Goal: Information Seeking & Learning: Learn about a topic

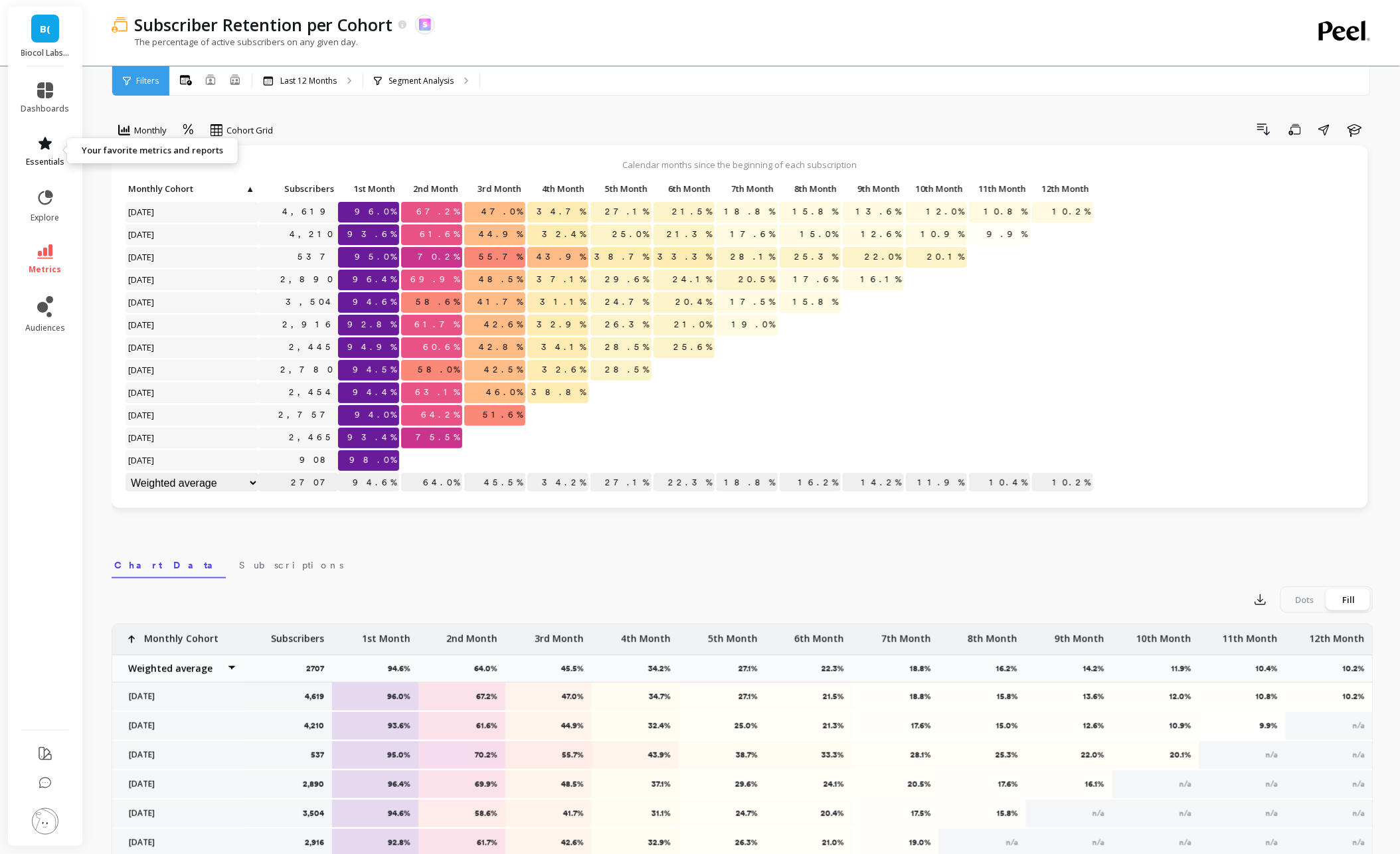
click at [38, 155] on link "essentials" at bounding box center [46, 151] width 48 height 32
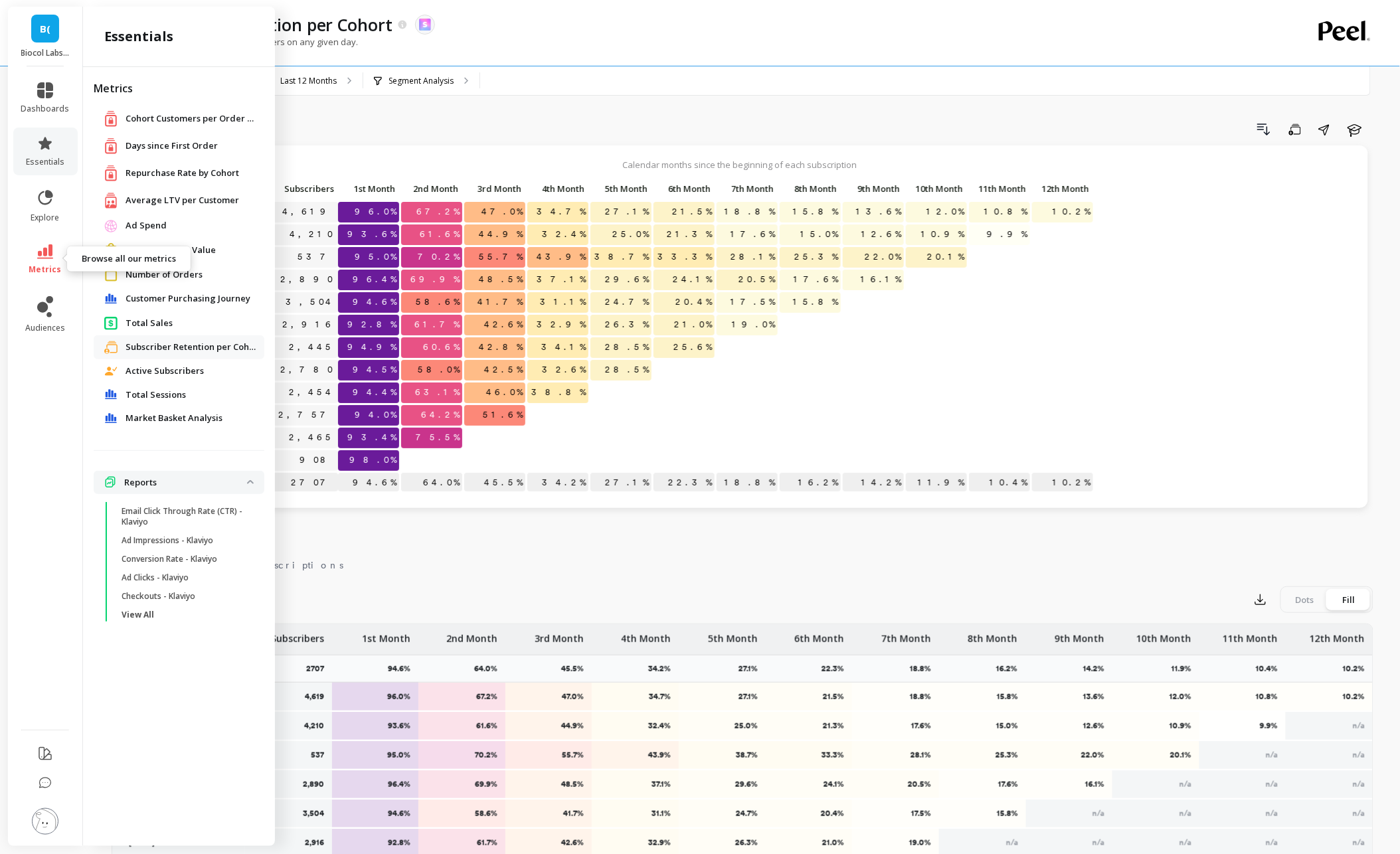
click at [53, 261] on link "metrics" at bounding box center [46, 259] width 48 height 30
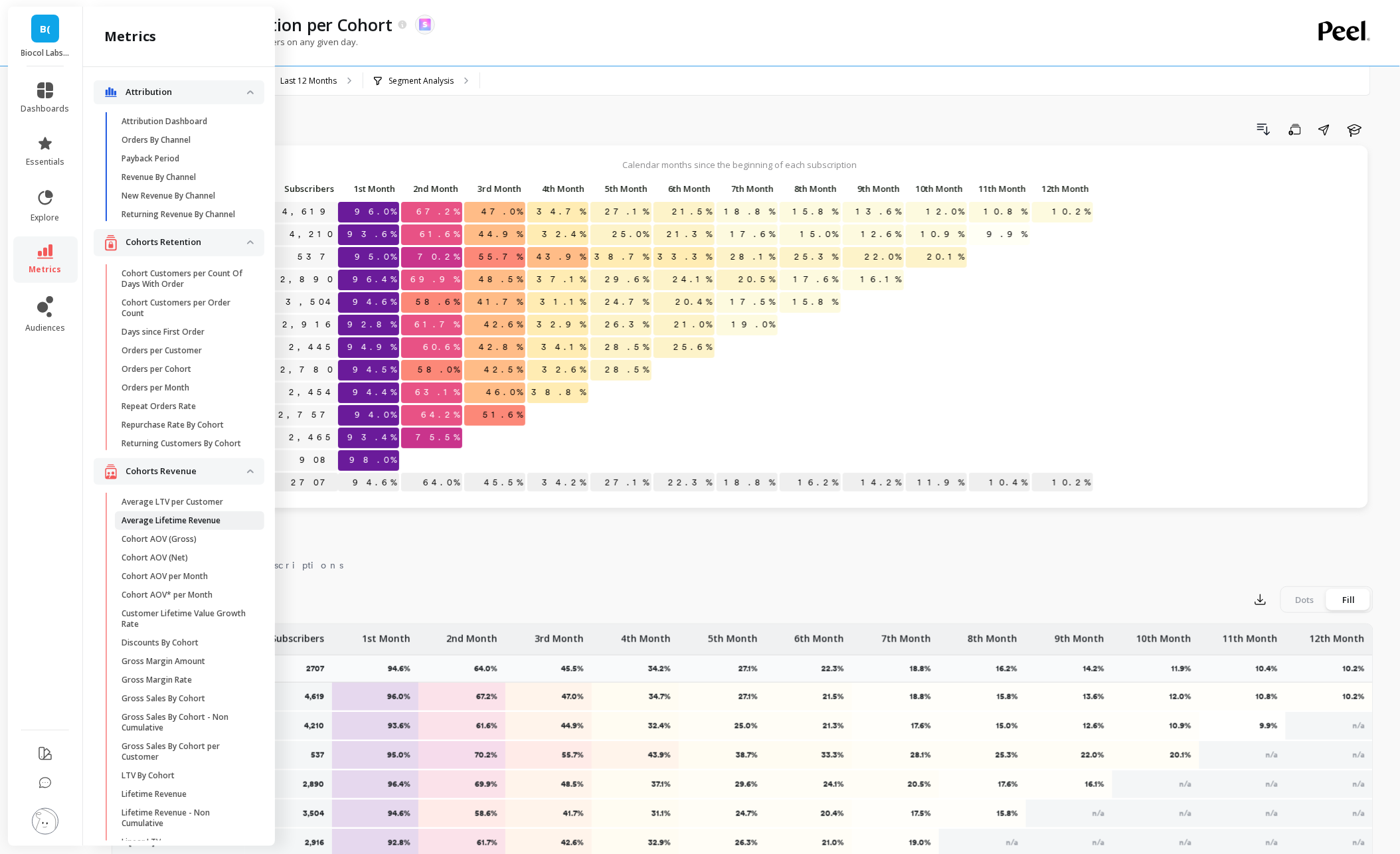
click at [181, 523] on p "Average Lifetime Revenue" at bounding box center [171, 521] width 99 height 11
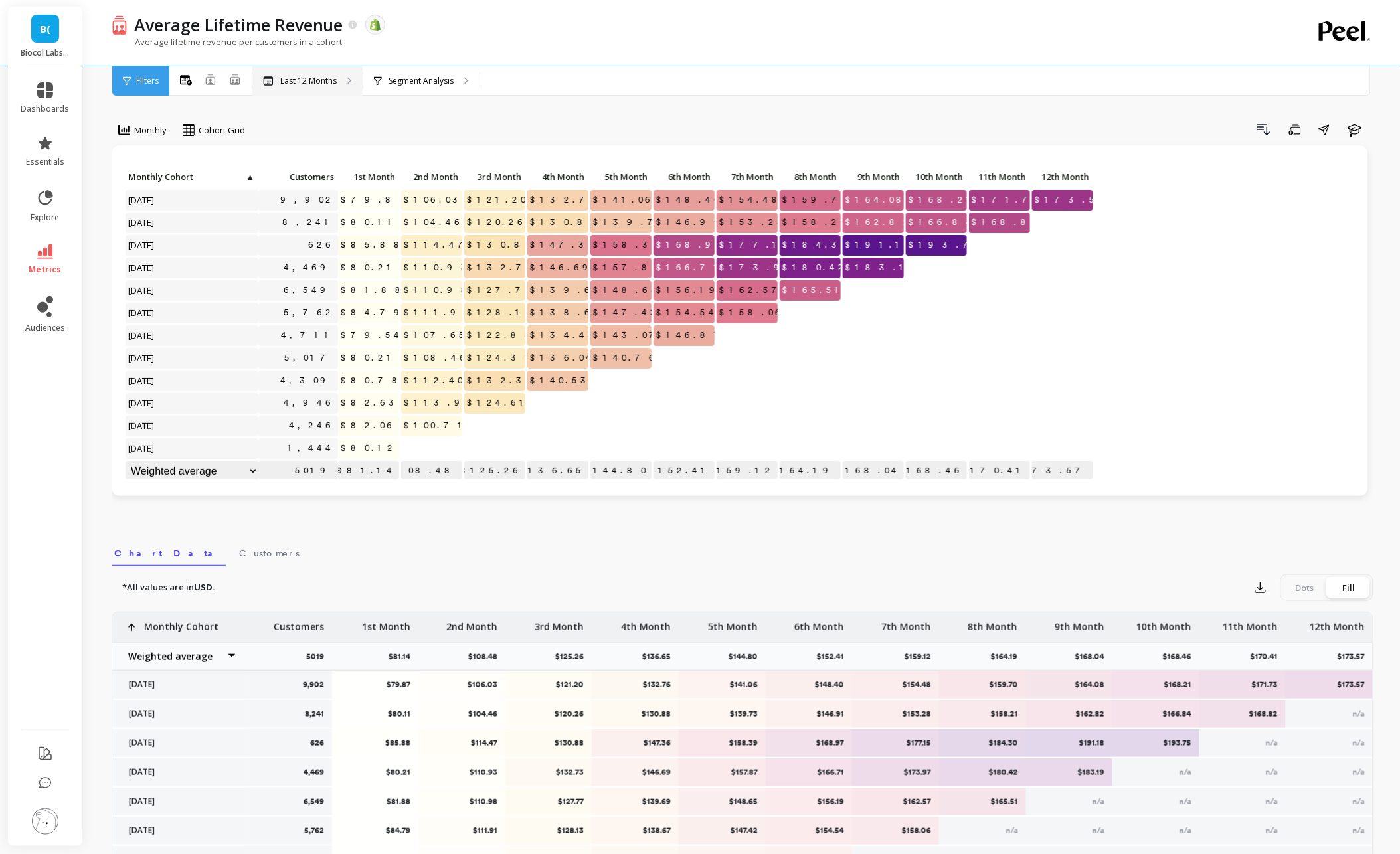
click at [300, 82] on p "Last 12 Months" at bounding box center [308, 81] width 56 height 11
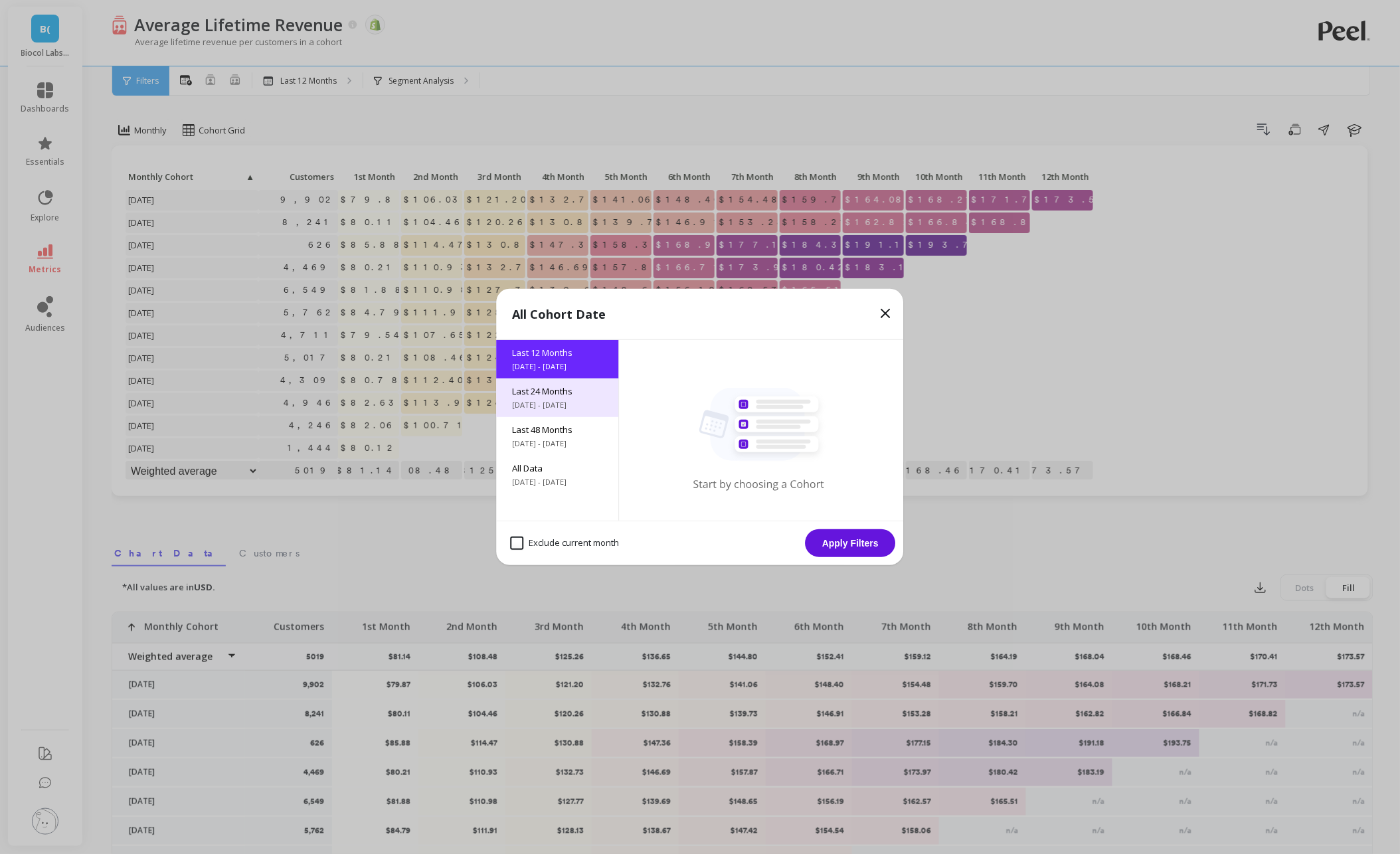
click at [559, 405] on span "[DATE] - [DATE]" at bounding box center [558, 405] width 90 height 11
click at [857, 546] on button "Apply Filters" at bounding box center [850, 544] width 90 height 28
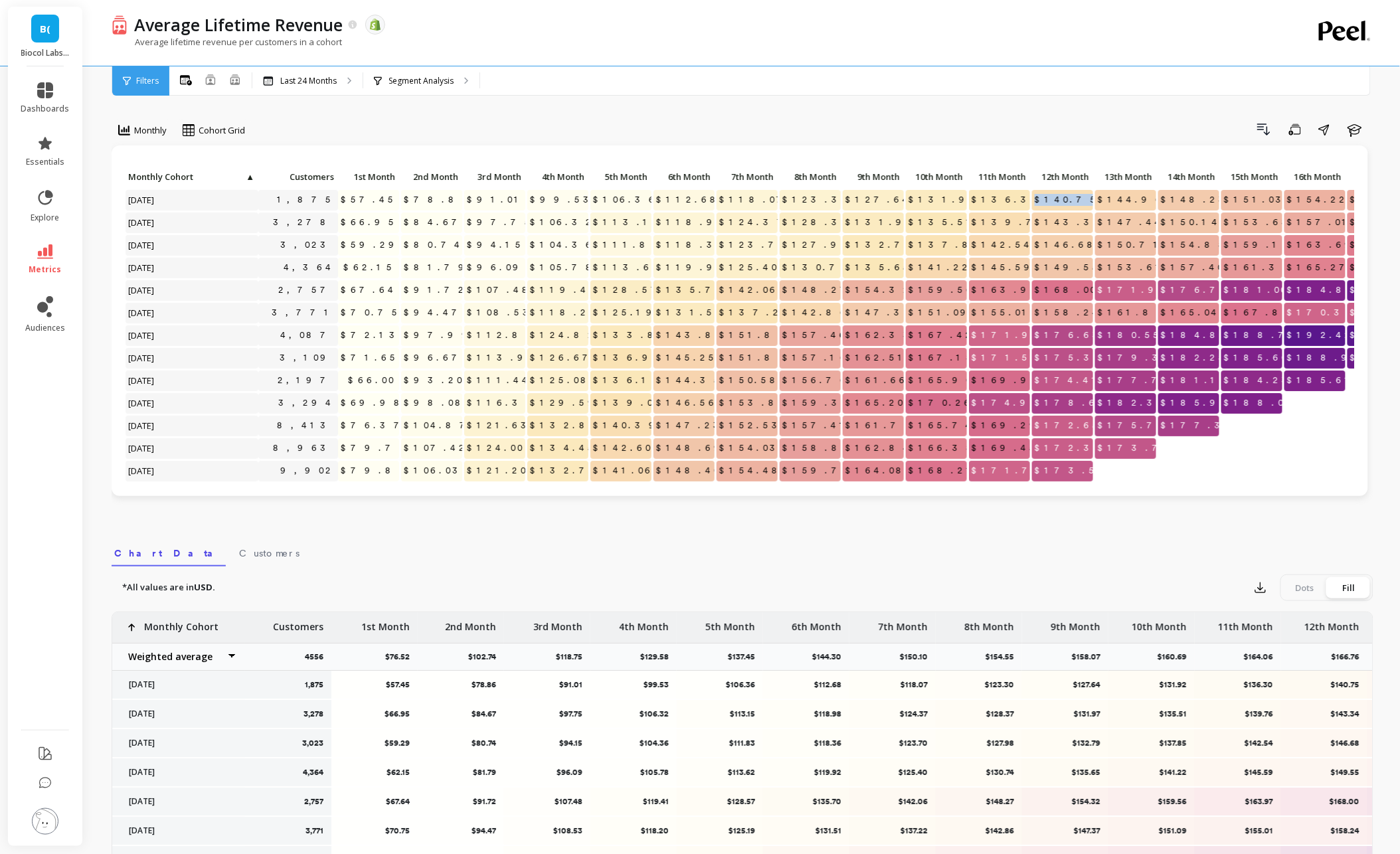
drag, startPoint x: 1060, startPoint y: 200, endPoint x: 1091, endPoint y: 199, distance: 31.0
click at [1091, 199] on span "$140.75" at bounding box center [1067, 200] width 71 height 20
click at [1080, 202] on span "$140.75" at bounding box center [1067, 200] width 71 height 20
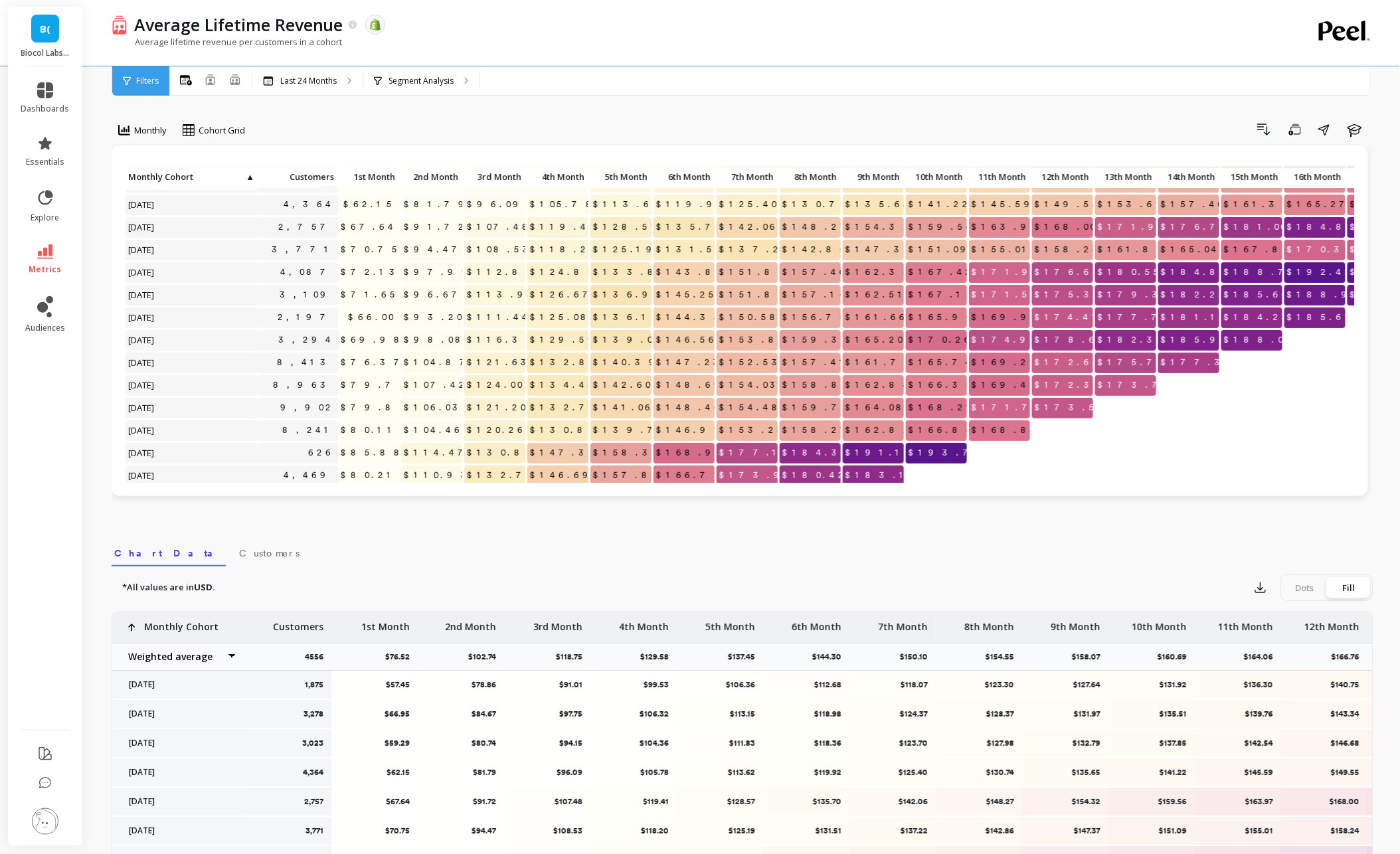
scroll to position [71, 0]
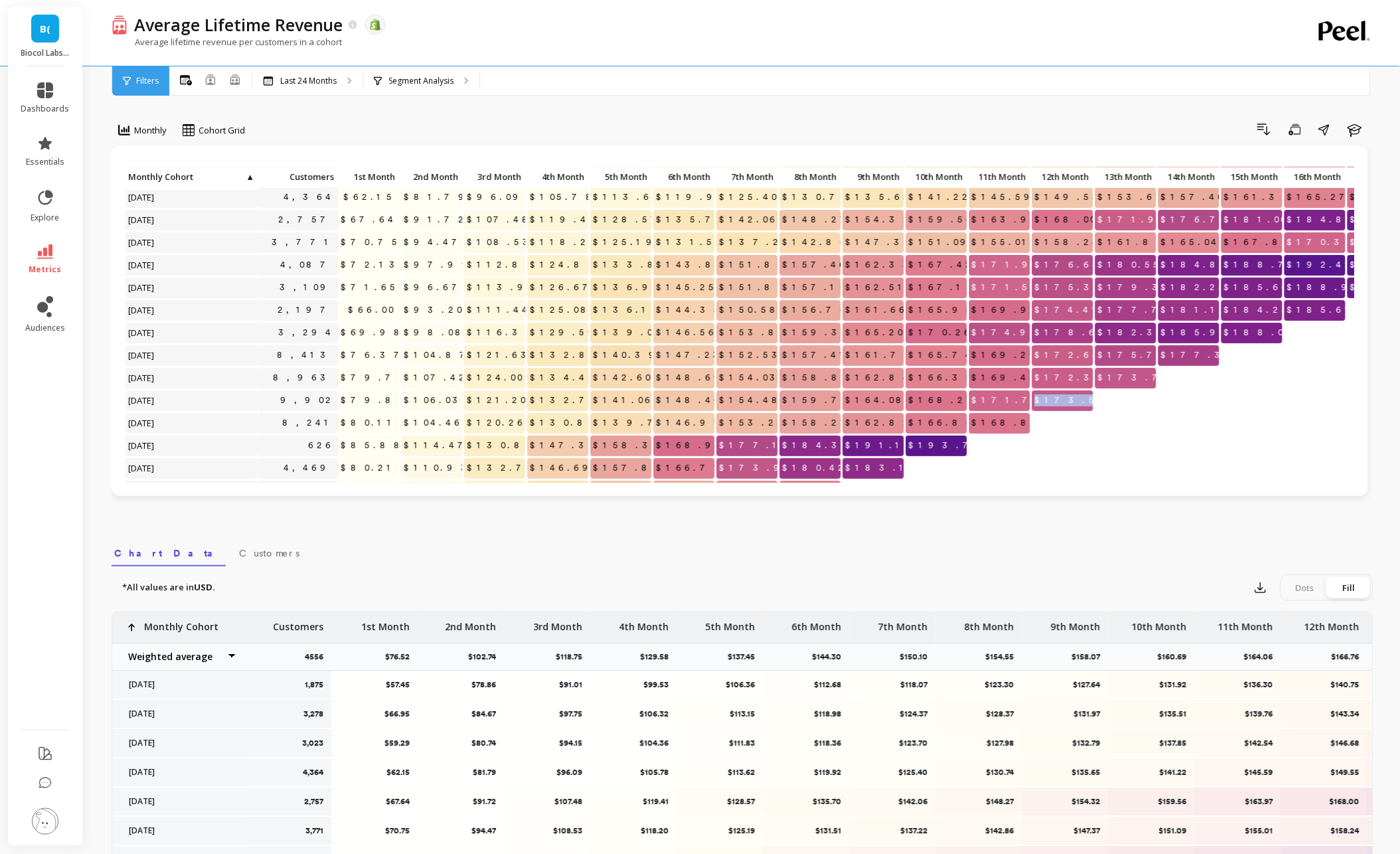
drag, startPoint x: 1061, startPoint y: 399, endPoint x: 1088, endPoint y: 398, distance: 27.0
click at [1088, 398] on span "$173.57" at bounding box center [1074, 400] width 84 height 20
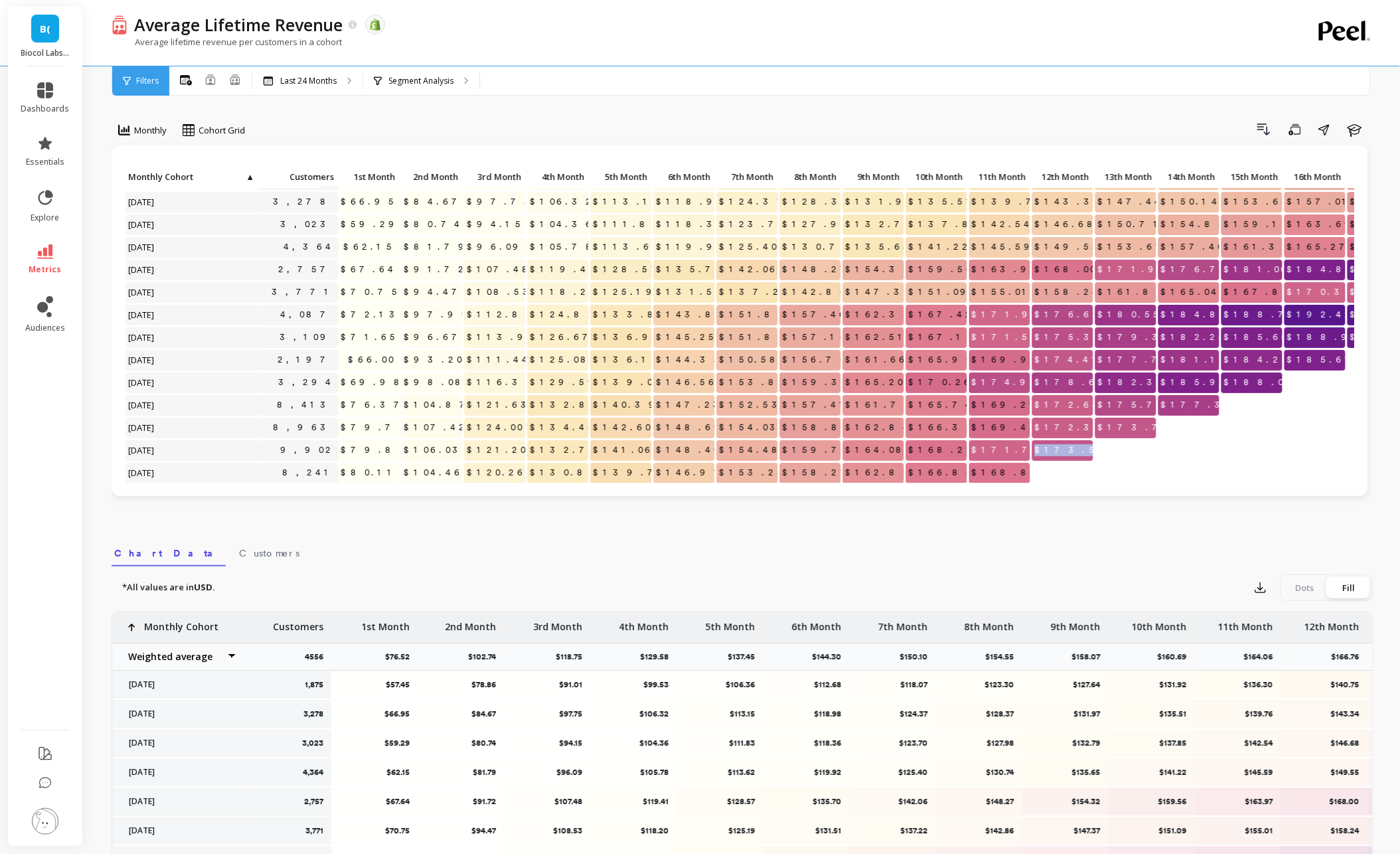
scroll to position [14, 0]
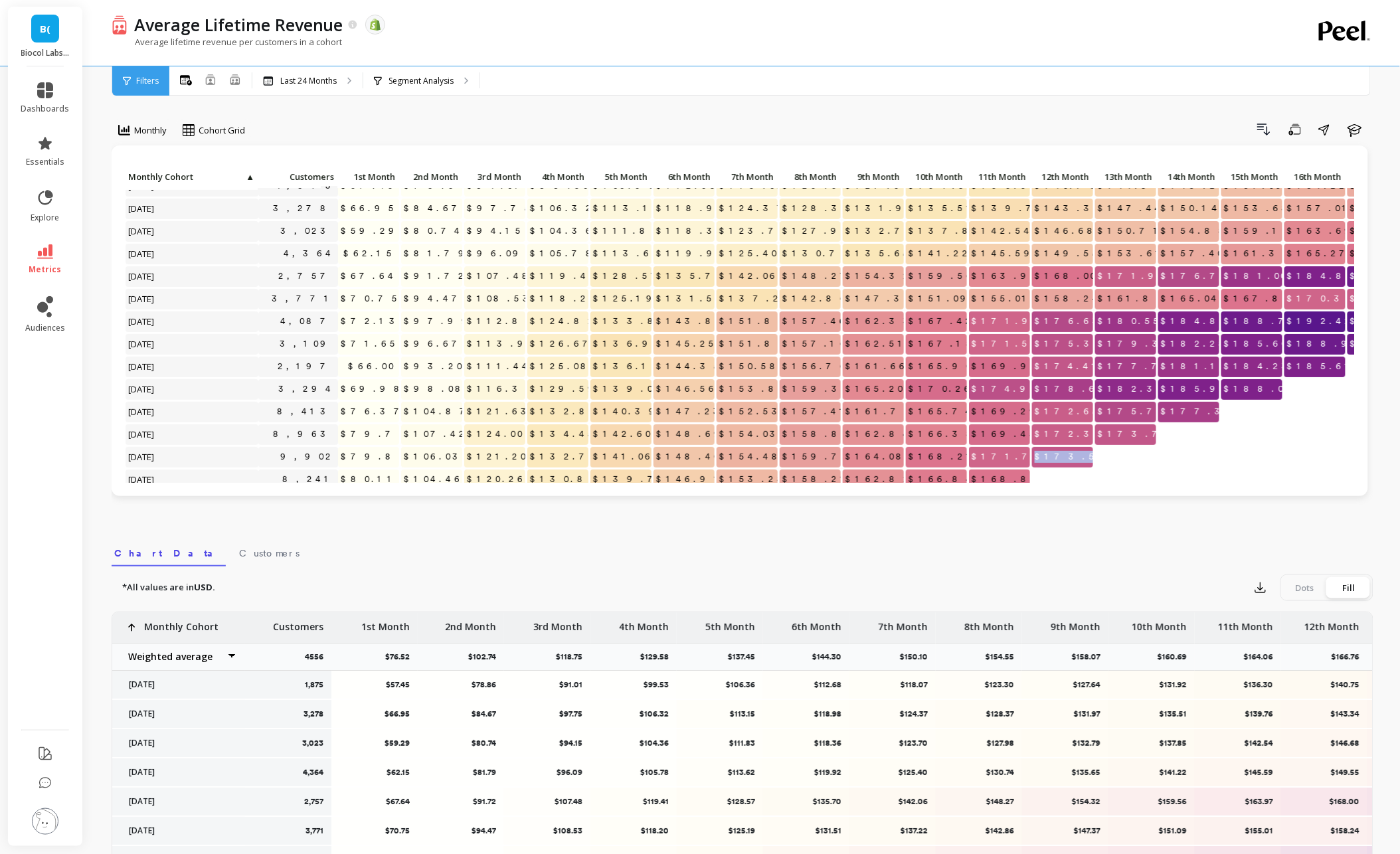
click at [1071, 379] on span "$178.66" at bounding box center [1071, 389] width 79 height 20
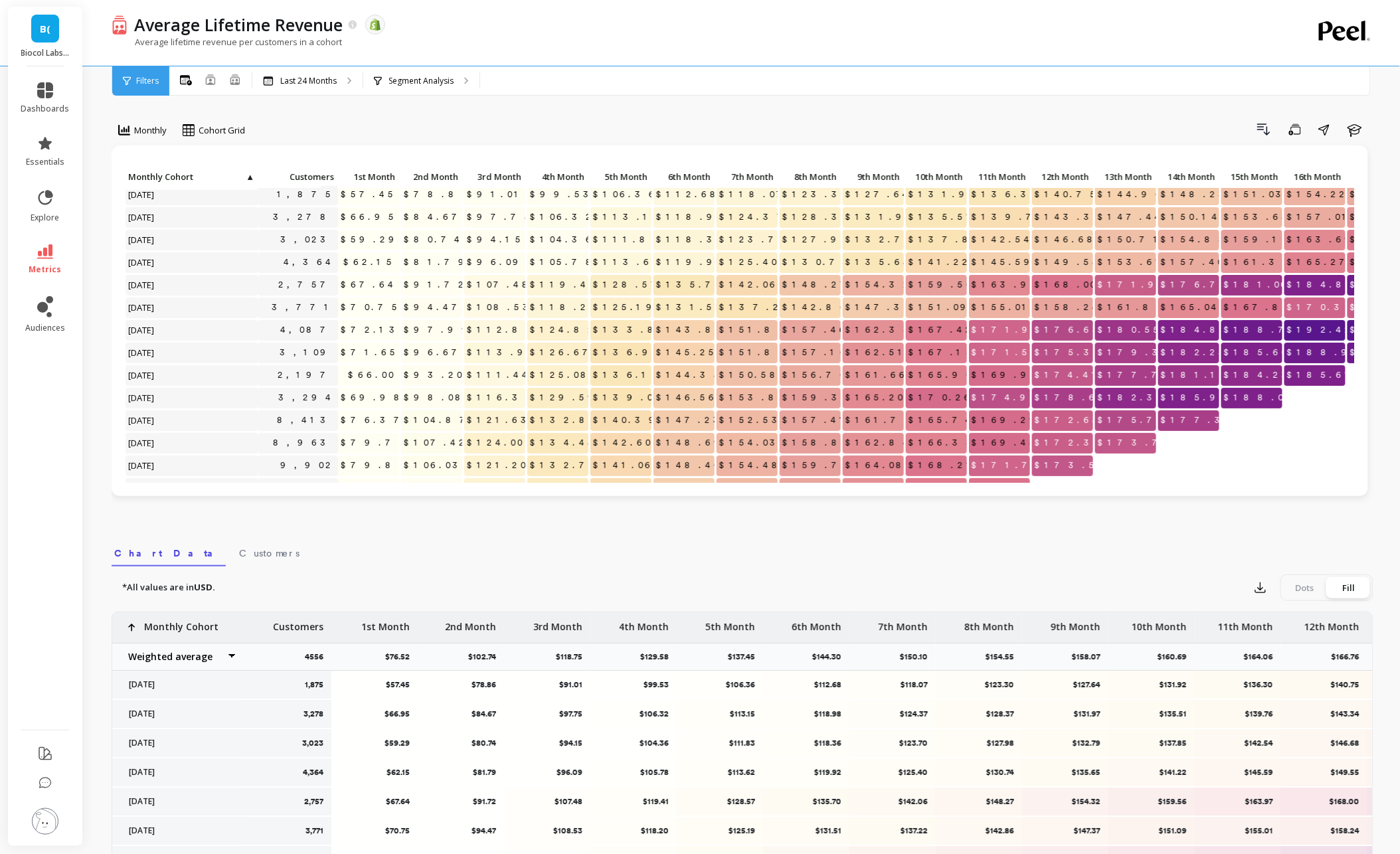
scroll to position [0, 0]
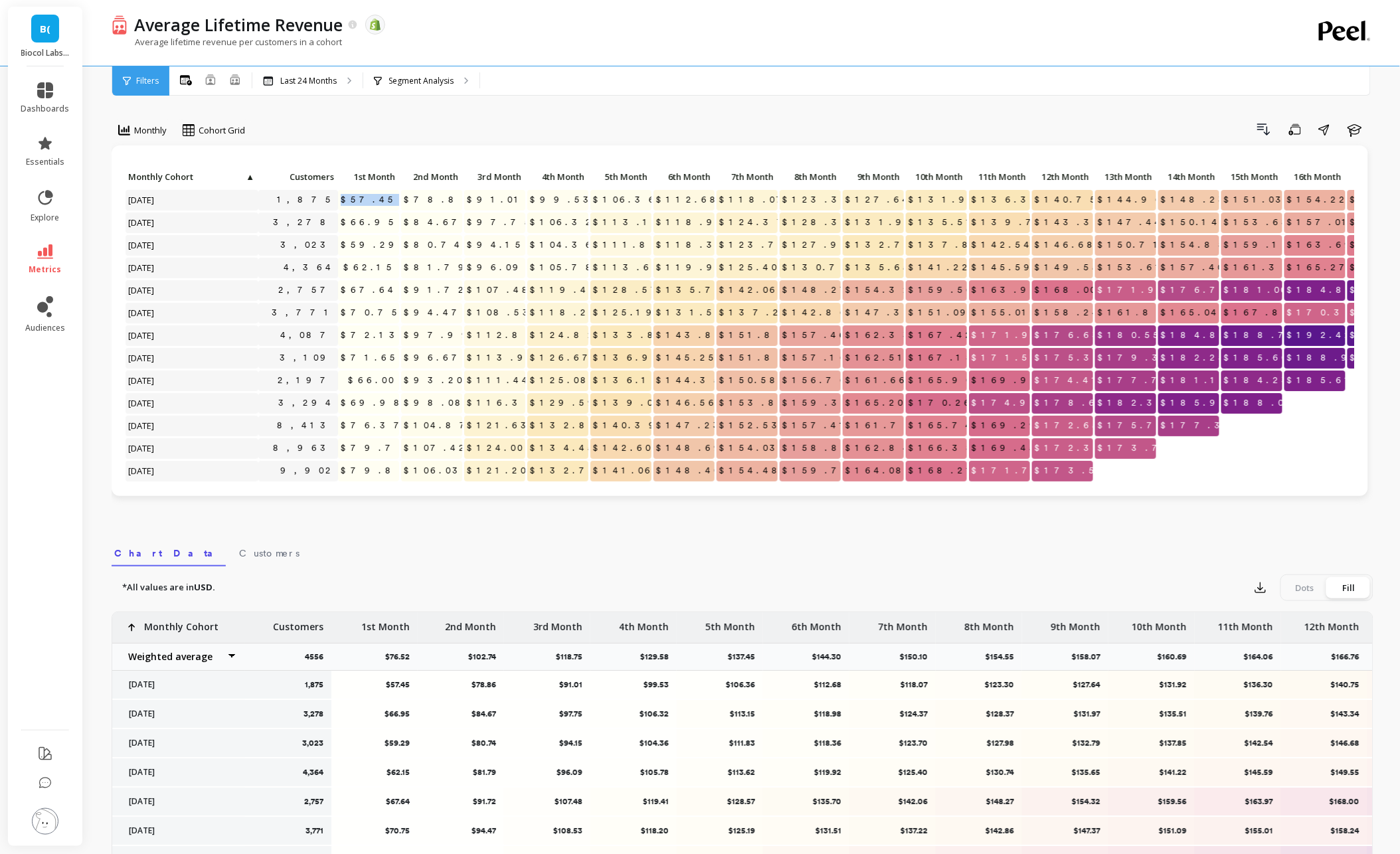
drag, startPoint x: 367, startPoint y: 200, endPoint x: 401, endPoint y: 200, distance: 34.0
click at [401, 200] on div "Click to create an audience 1,875 $57.45 $78.86 $91.01 $99.53 $106.36 $112.68 $…" at bounding box center [898, 461] width 1547 height 587
click at [401, 173] on p "2nd Month" at bounding box center [431, 177] width 61 height 19
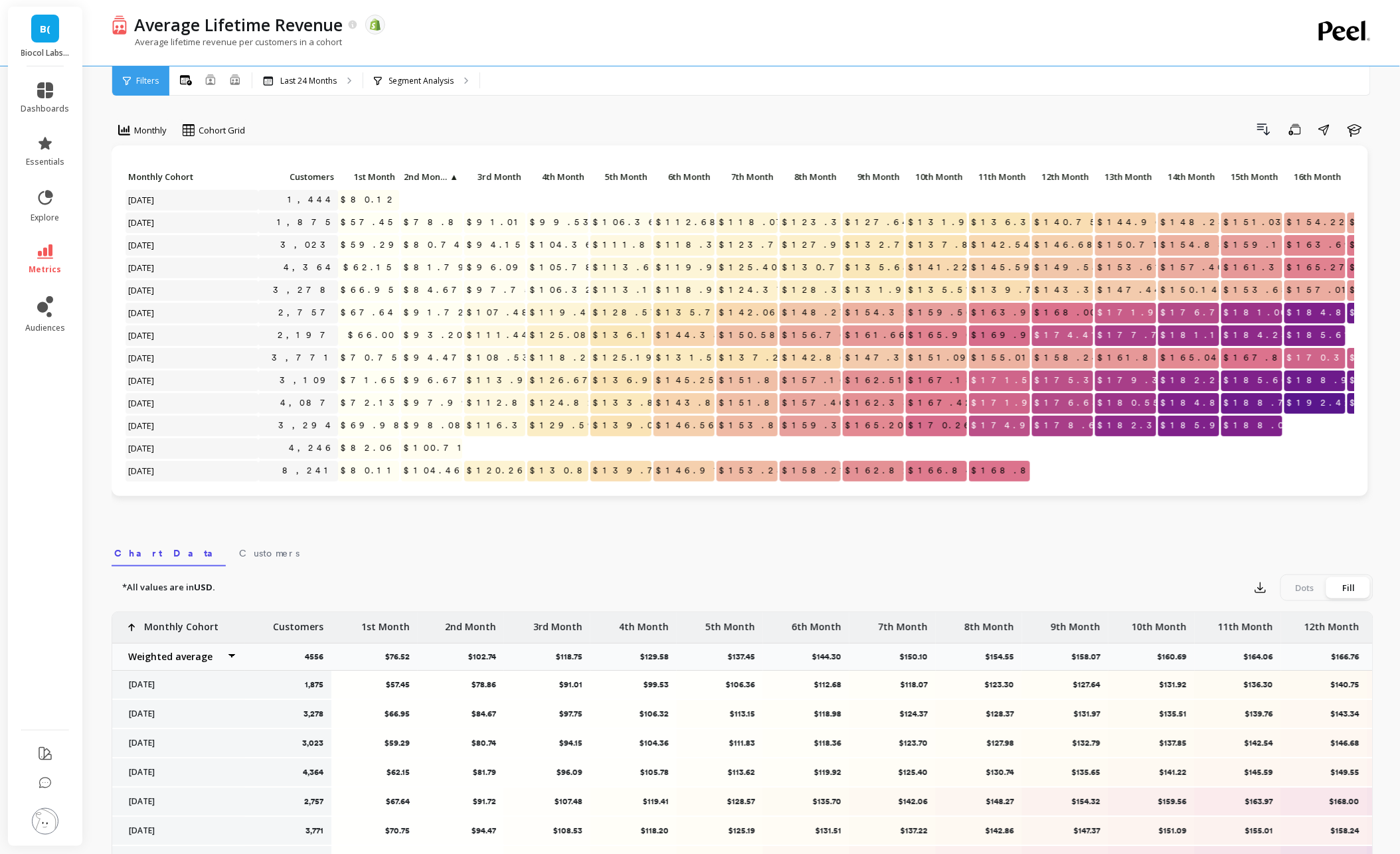
click at [161, 175] on span "Monthly Cohort" at bounding box center [191, 177] width 126 height 11
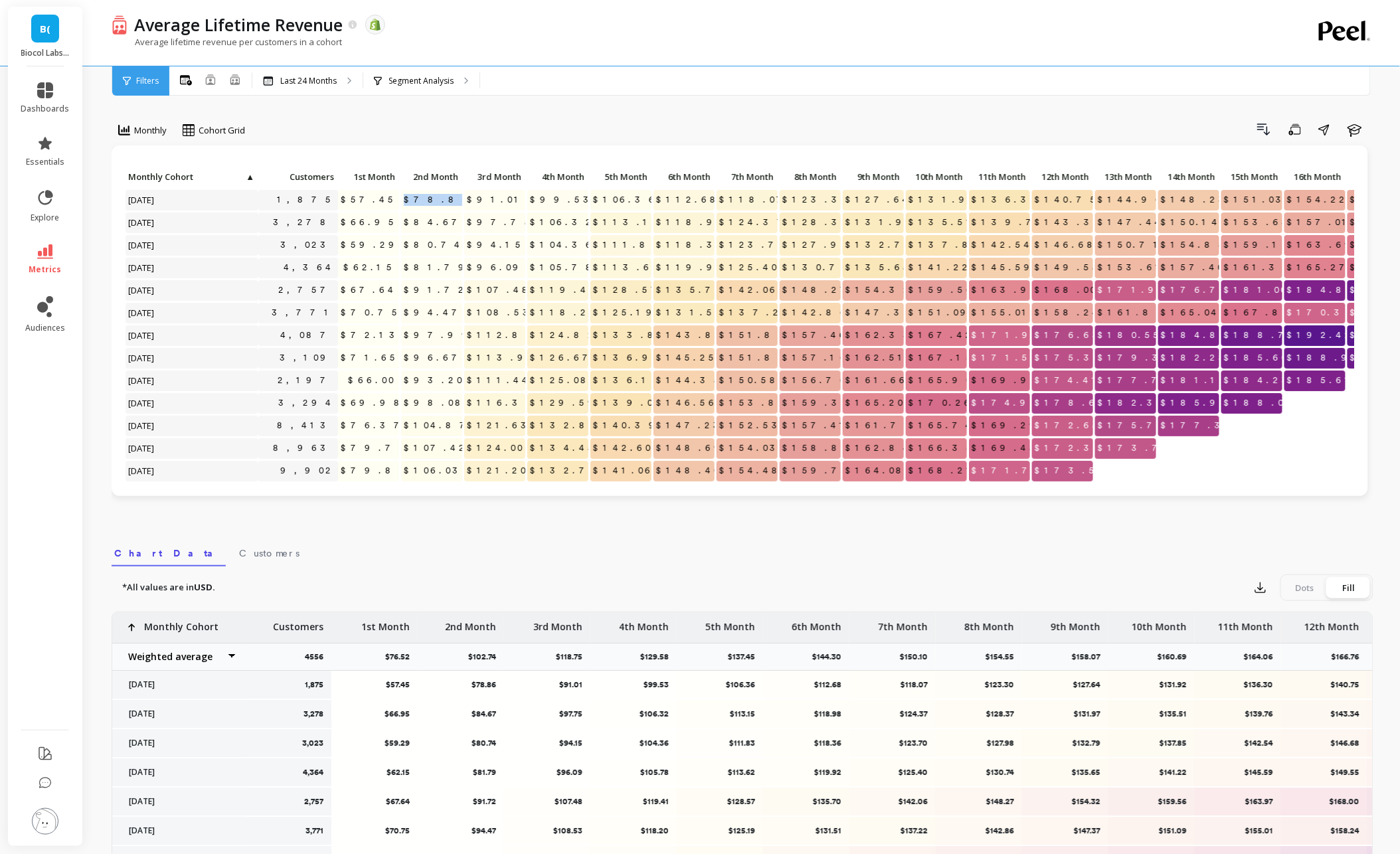
drag, startPoint x: 431, startPoint y: 200, endPoint x: 457, endPoint y: 200, distance: 26.0
click at [457, 200] on span "$78.86" at bounding box center [438, 200] width 74 height 20
click at [448, 204] on span "$78.86" at bounding box center [438, 200] width 74 height 20
click at [510, 200] on span "$91.01" at bounding box center [496, 200] width 64 height 20
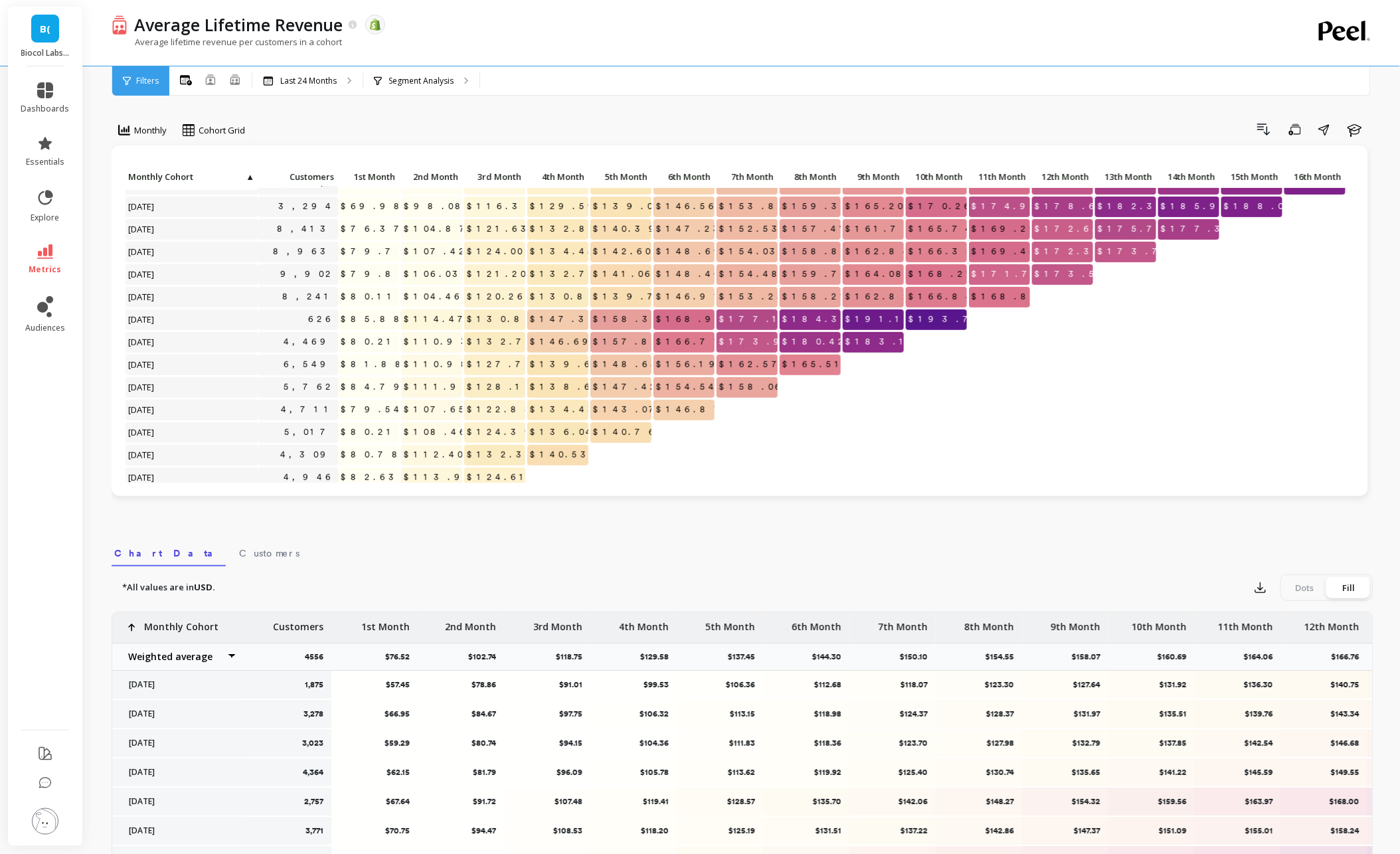
scroll to position [194, 0]
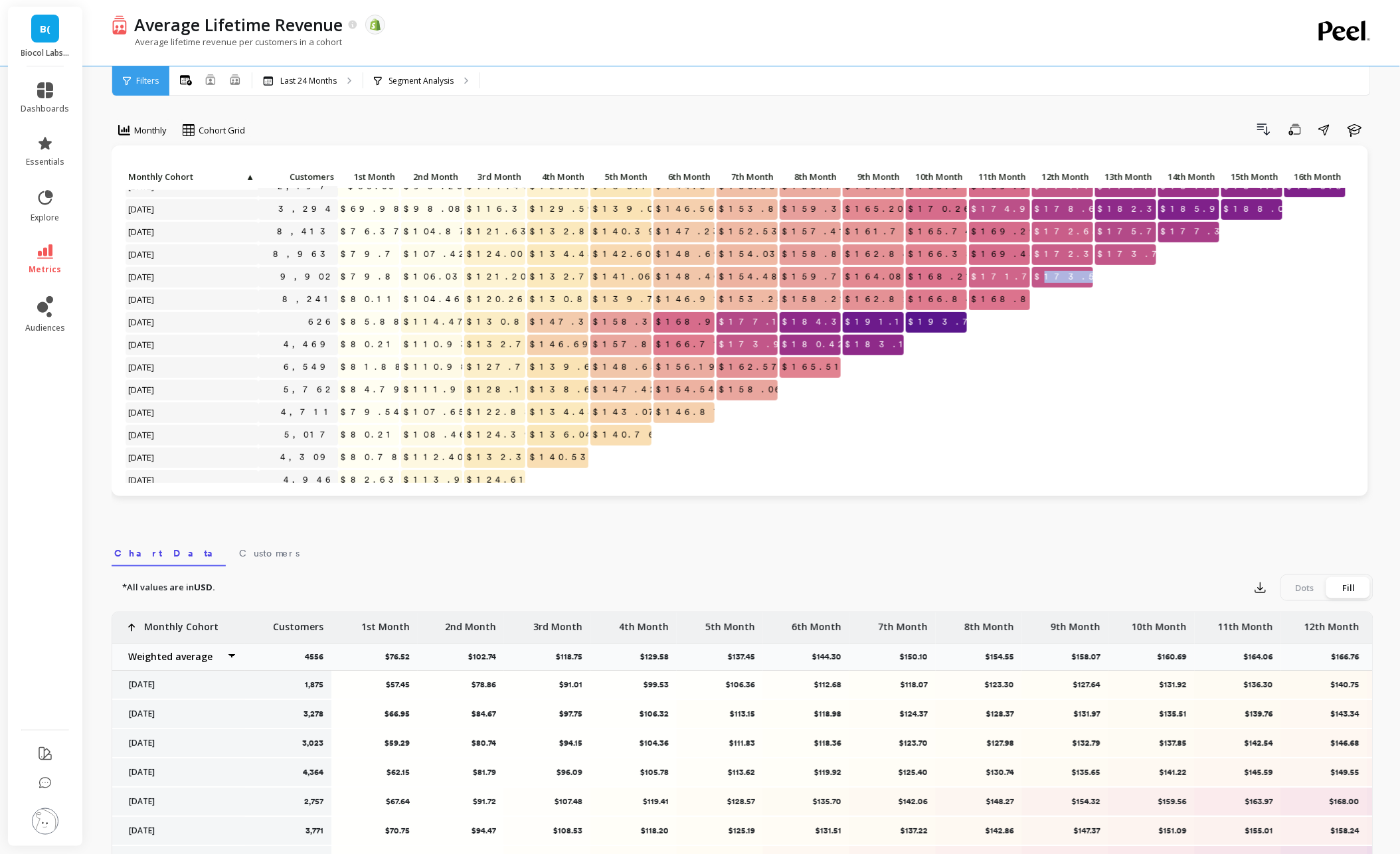
drag, startPoint x: 1065, startPoint y: 278, endPoint x: 1090, endPoint y: 277, distance: 25.0
click at [1090, 277] on span "$173.57" at bounding box center [1074, 277] width 84 height 20
click at [1057, 267] on span "$173.57" at bounding box center [1074, 277] width 84 height 20
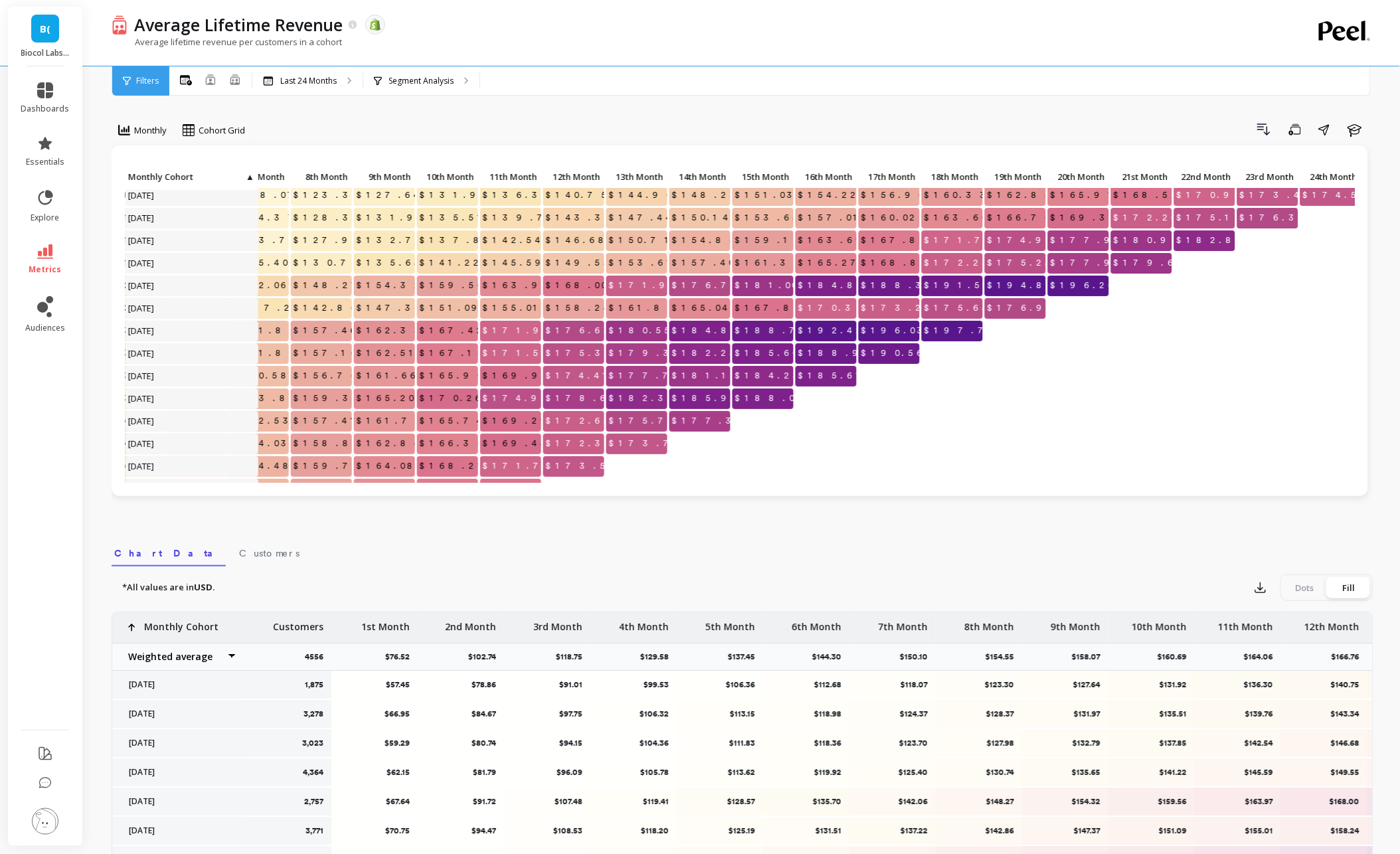
scroll to position [5, 496]
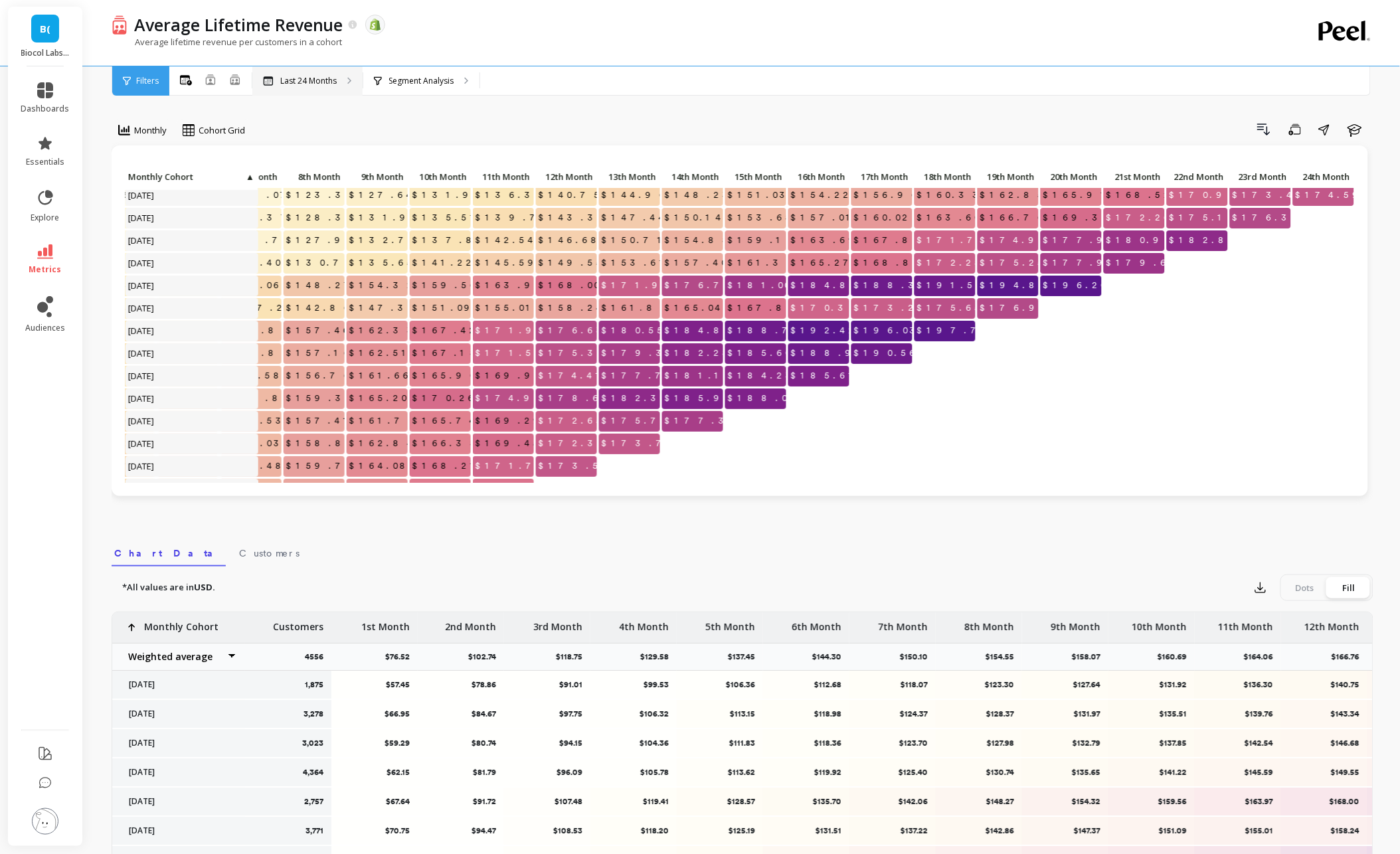
click at [304, 83] on p "Last 24 Months" at bounding box center [308, 81] width 56 height 11
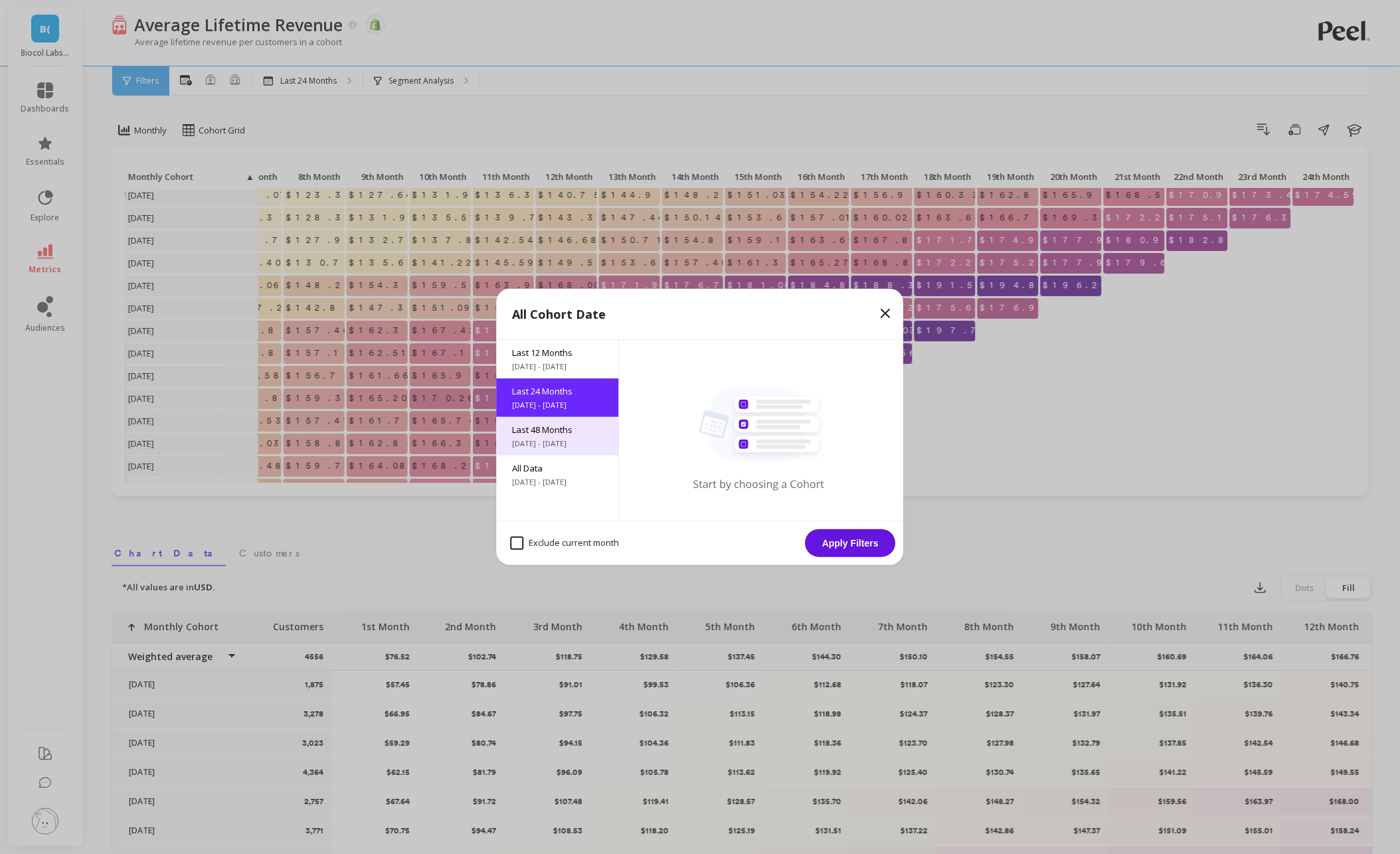
click at [558, 438] on span "[DATE] - [DATE]" at bounding box center [558, 443] width 90 height 11
click at [838, 549] on button "Apply Filters" at bounding box center [850, 544] width 90 height 28
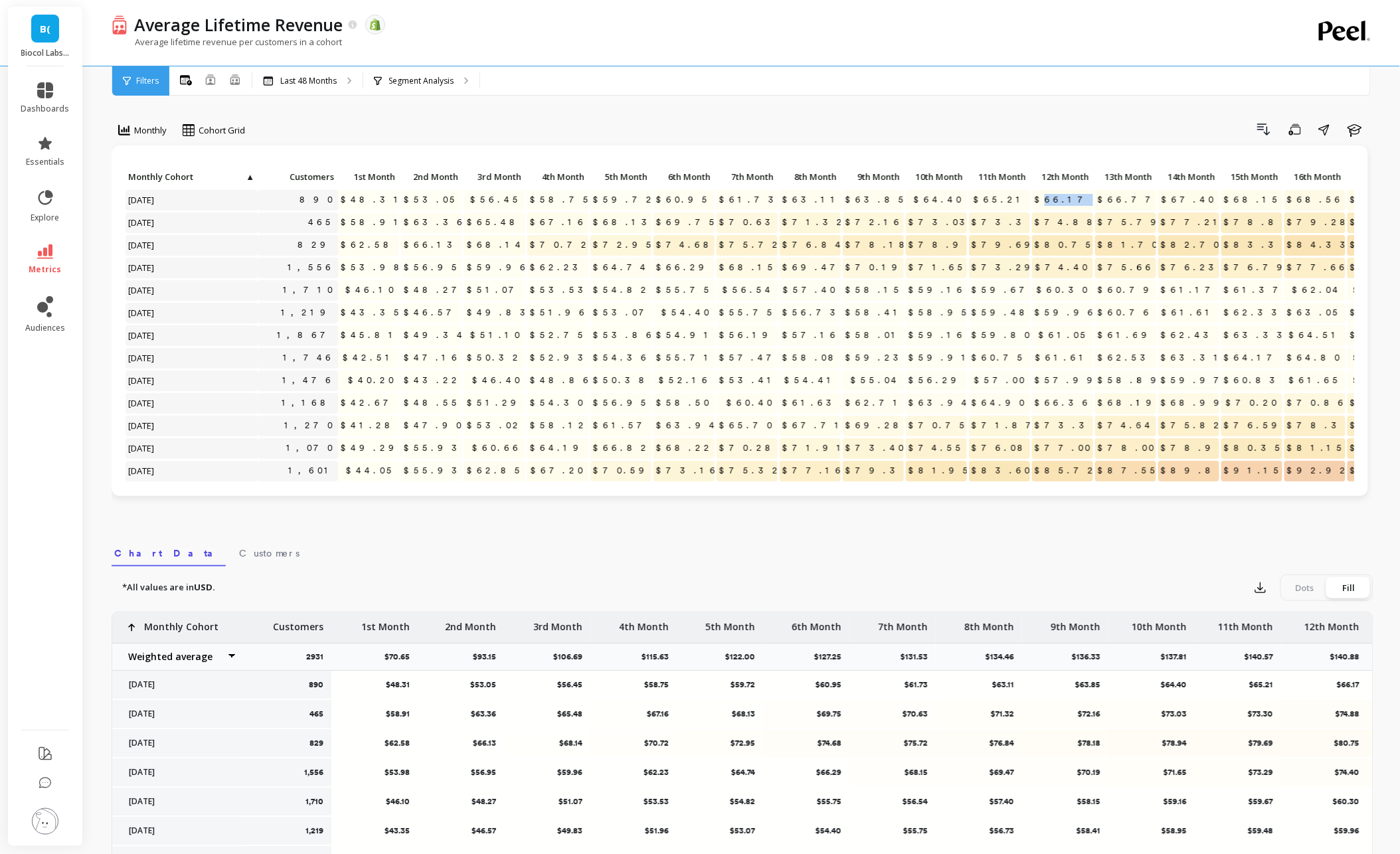
drag, startPoint x: 1070, startPoint y: 200, endPoint x: 1094, endPoint y: 201, distance: 24.0
